Goal: Task Accomplishment & Management: Complete application form

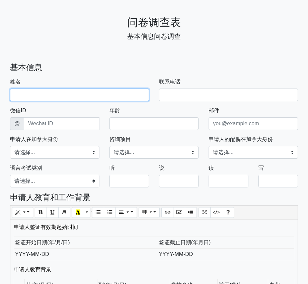
click at [57, 96] on input "姓名" at bounding box center [79, 95] width 139 height 13
type input "[PERSON_NAME]"
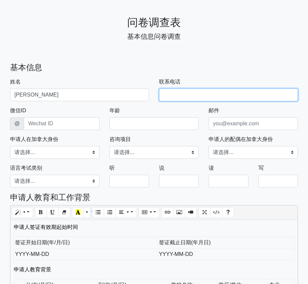
click at [184, 97] on input "联系电话" at bounding box center [228, 95] width 139 height 13
type input "6046179590"
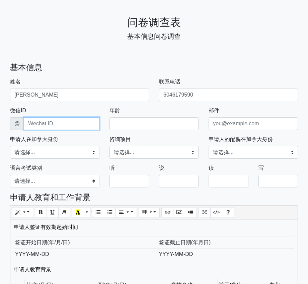
click at [65, 124] on input "微信ID" at bounding box center [61, 123] width 75 height 13
type input "markma655"
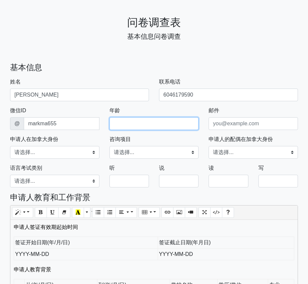
click at [156, 124] on input "年龄" at bounding box center [153, 123] width 89 height 13
type input "26"
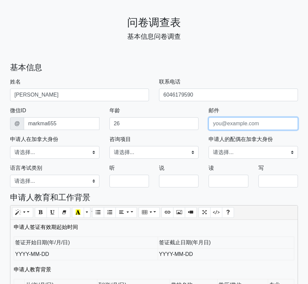
click at [229, 124] on input "email" at bounding box center [252, 123] width 89 height 13
type input "[EMAIL_ADDRESS][DOMAIN_NAME]"
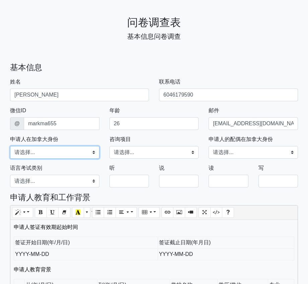
click at [75, 152] on select "请选择... 学习签证 工作签证 旅游探亲签 永久居民 加拿大国籍 其他" at bounding box center [54, 152] width 89 height 13
select select "工作签证"
click at [144, 146] on div "咨询项目 请选择... 学习签证 工作签证 旅游探亲签 技术移民 夫妻团聚移民 留学及转学事宜 入籍申请 枫叶卡更新 其他 请选择您要咨询的项目" at bounding box center [153, 146] width 99 height 23
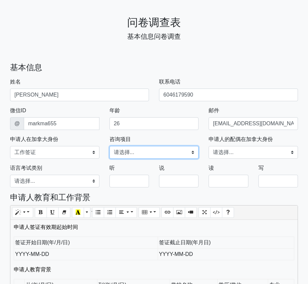
click at [144, 152] on select "请选择... 学习签证 工作签证 旅游探亲签 技术移民 夫妻团聚移民 留学及转学事宜 入籍申请 枫叶卡更新 其他" at bounding box center [153, 152] width 89 height 13
select select "其他"
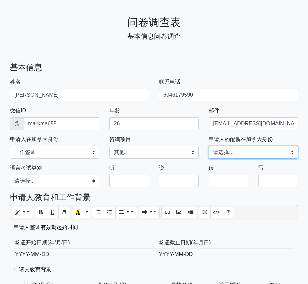
click at [262, 152] on select "请选择... 学习签证 工作签证 旅游探亲签 永久居民 加拿大国籍 其他" at bounding box center [252, 152] width 89 height 13
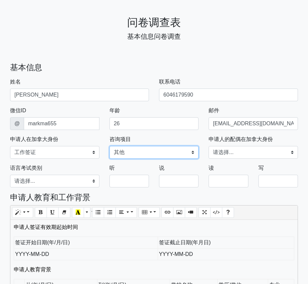
click at [179, 149] on select "请选择... 学习签证 工作签证 旅游探亲签 技术移民 夫妻团聚移民 留学及转学事宜 入籍申请 枫叶卡更新 其他" at bounding box center [153, 152] width 89 height 13
click at [268, 152] on select "请选择... 学习签证 工作签证 旅游探亲签 永久居民 加拿大国籍 其他" at bounding box center [252, 152] width 89 height 13
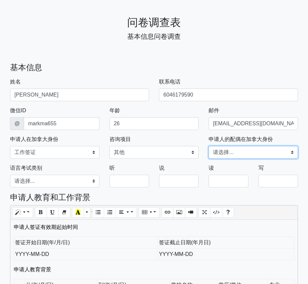
select select "工作签证"
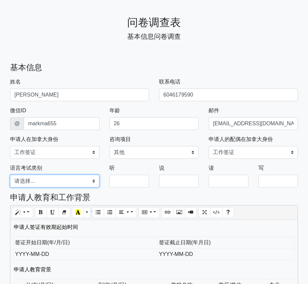
click at [43, 180] on select "请选择... 雅思A类 雅思G类 思培CELPIP TEF" at bounding box center [54, 181] width 89 height 13
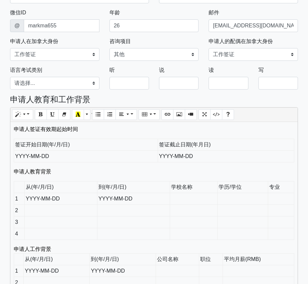
click at [32, 146] on td "签证开始日期(年/月/日)" at bounding box center [86, 145] width 144 height 12
click at [75, 142] on td "签证开始日期(年/月/日)" at bounding box center [86, 145] width 144 height 12
click at [122, 159] on td "YYYY-MM-DD" at bounding box center [86, 157] width 144 height 12
drag, startPoint x: 16, startPoint y: 158, endPoint x: 71, endPoint y: 157, distance: 54.9
click at [71, 157] on td "YYYY-MM-DD" at bounding box center [86, 157] width 144 height 12
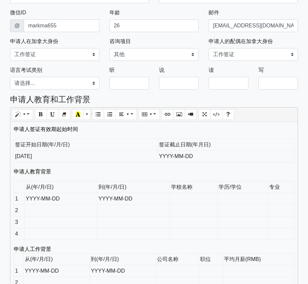
click at [180, 156] on td "YYYY-MM-DD" at bounding box center [226, 157] width 136 height 12
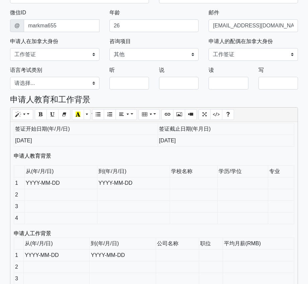
scroll to position [15, 0]
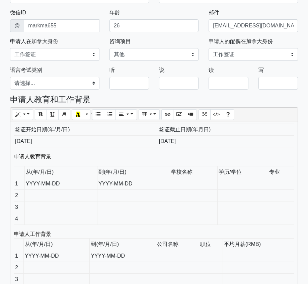
click at [89, 161] on div "申请人签证有效期起始时间 签证开始日期(年/月/日) 签证截止日期(年月日) [DATE] [DATE] 申请人教育背景 从(年/月/日) 到(年/月/日) …" at bounding box center [153, 239] width 287 height 234
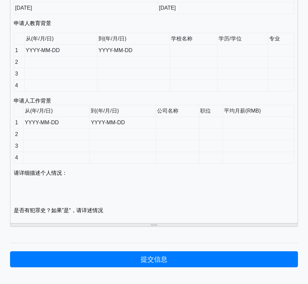
scroll to position [230, 0]
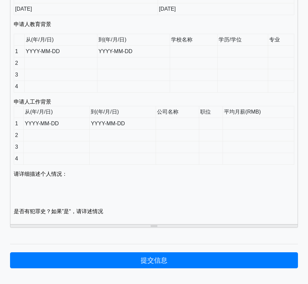
click at [42, 53] on td "YYYY-MM-DD" at bounding box center [60, 52] width 73 height 12
drag, startPoint x: 39, startPoint y: 52, endPoint x: 22, endPoint y: 52, distance: 17.1
click at [22, 52] on tr "1 YYYY-MM-DD YYYY-MM-DD" at bounding box center [154, 52] width 280 height 12
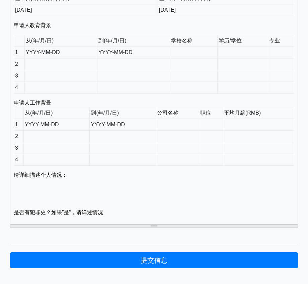
click at [116, 213] on p "是否有犯罪史？如果”是“，请详述情况" at bounding box center [154, 213] width 280 height 8
click at [86, 180] on p at bounding box center [154, 191] width 280 height 24
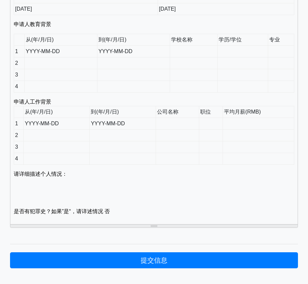
scroll to position [0, 0]
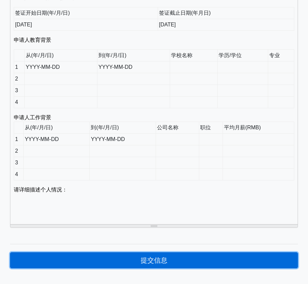
click at [161, 264] on button "提交信息" at bounding box center [154, 261] width 288 height 16
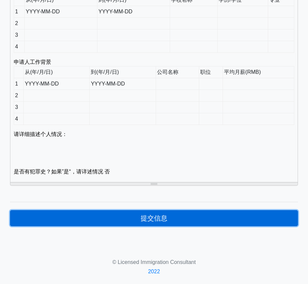
scroll to position [16, 0]
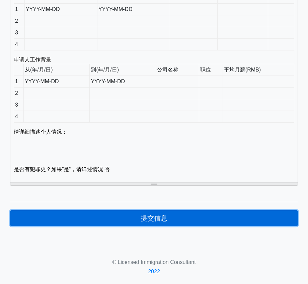
click at [158, 212] on button "提交信息" at bounding box center [154, 218] width 288 height 16
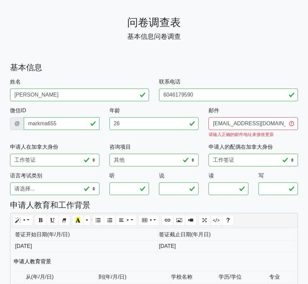
scroll to position [280, 0]
